Goal: Information Seeking & Learning: Find specific fact

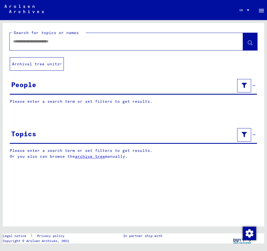
click at [29, 42] on input "text" at bounding box center [121, 41] width 217 height 6
type input "**********"
click at [248, 44] on button at bounding box center [250, 41] width 14 height 17
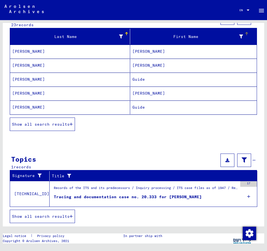
scroll to position [71, 0]
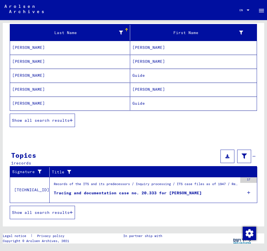
click at [71, 120] on icon "button" at bounding box center [71, 120] width 3 height 4
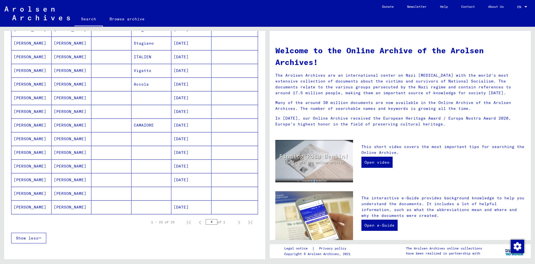
scroll to position [243, 0]
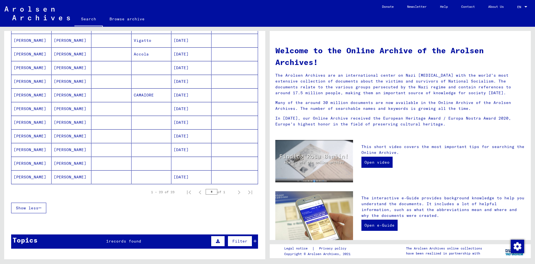
click at [193, 108] on mat-cell "[DATE]" at bounding box center [191, 108] width 40 height 13
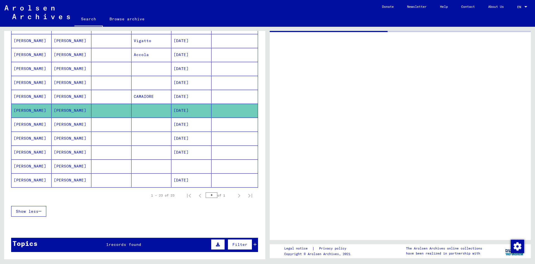
click at [193, 108] on mat-cell "[DATE]" at bounding box center [191, 111] width 40 height 14
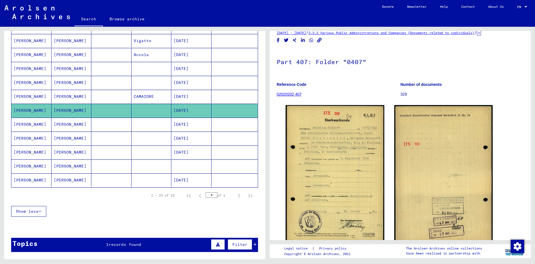
scroll to position [30, 0]
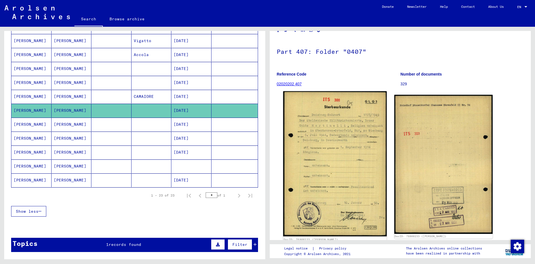
click at [267, 147] on img at bounding box center [334, 163] width 103 height 145
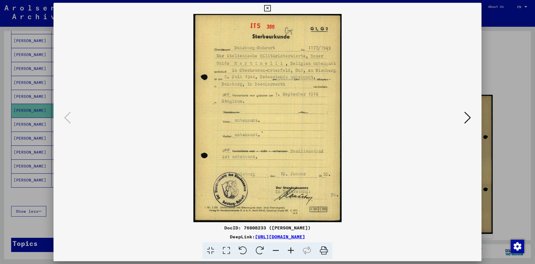
click at [267, 115] on button at bounding box center [468, 118] width 10 height 16
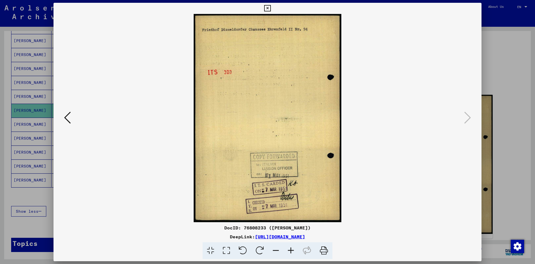
click at [63, 115] on button at bounding box center [67, 118] width 10 height 16
